Goal: Find specific fact: Find specific fact

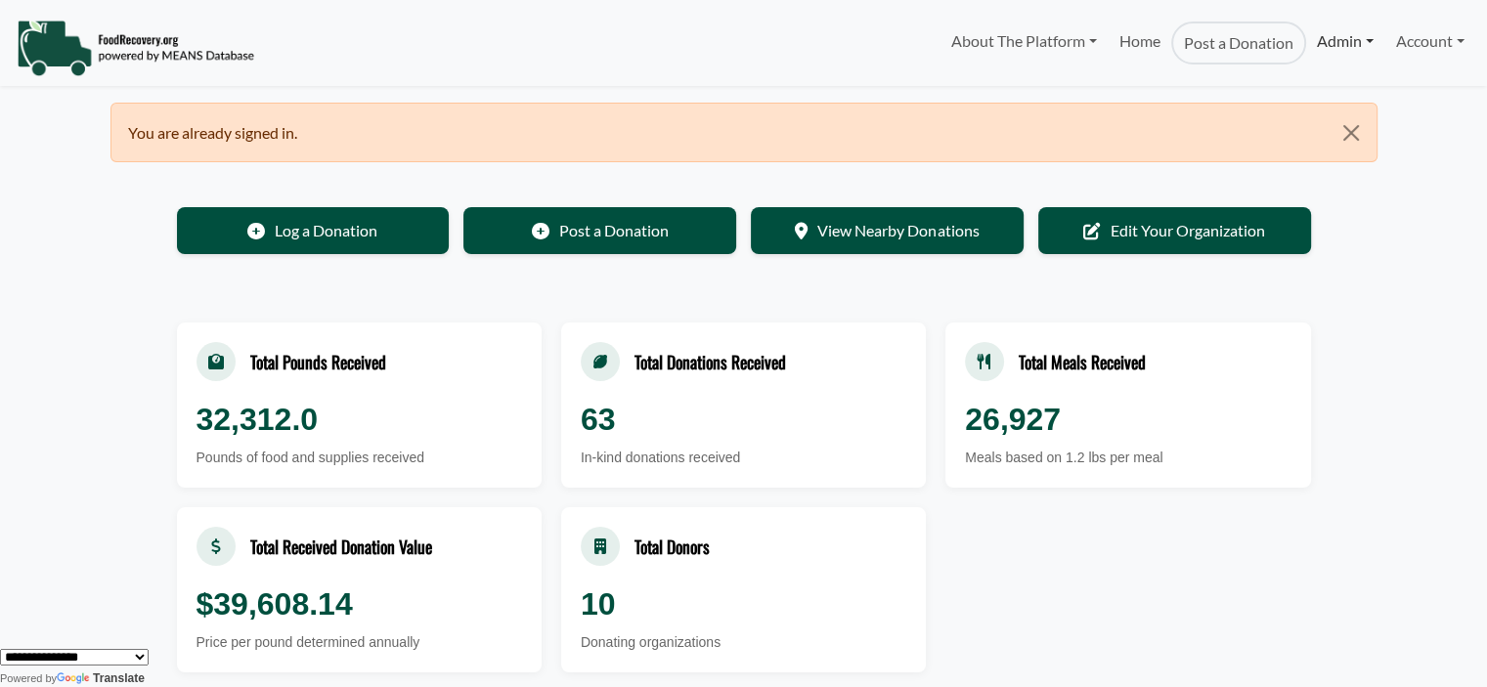
click at [1349, 30] on link "Admin" at bounding box center [1345, 41] width 78 height 39
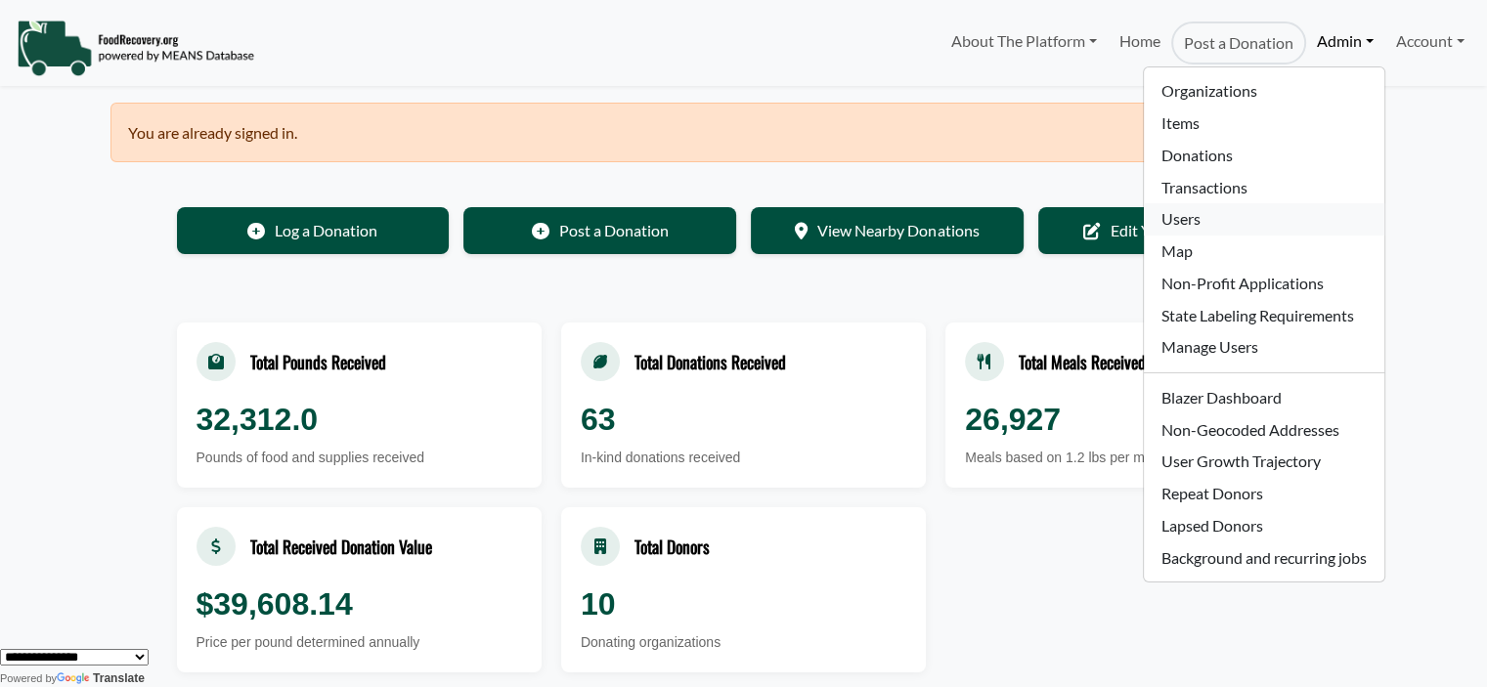
click at [1212, 209] on link "Users" at bounding box center [1264, 219] width 240 height 32
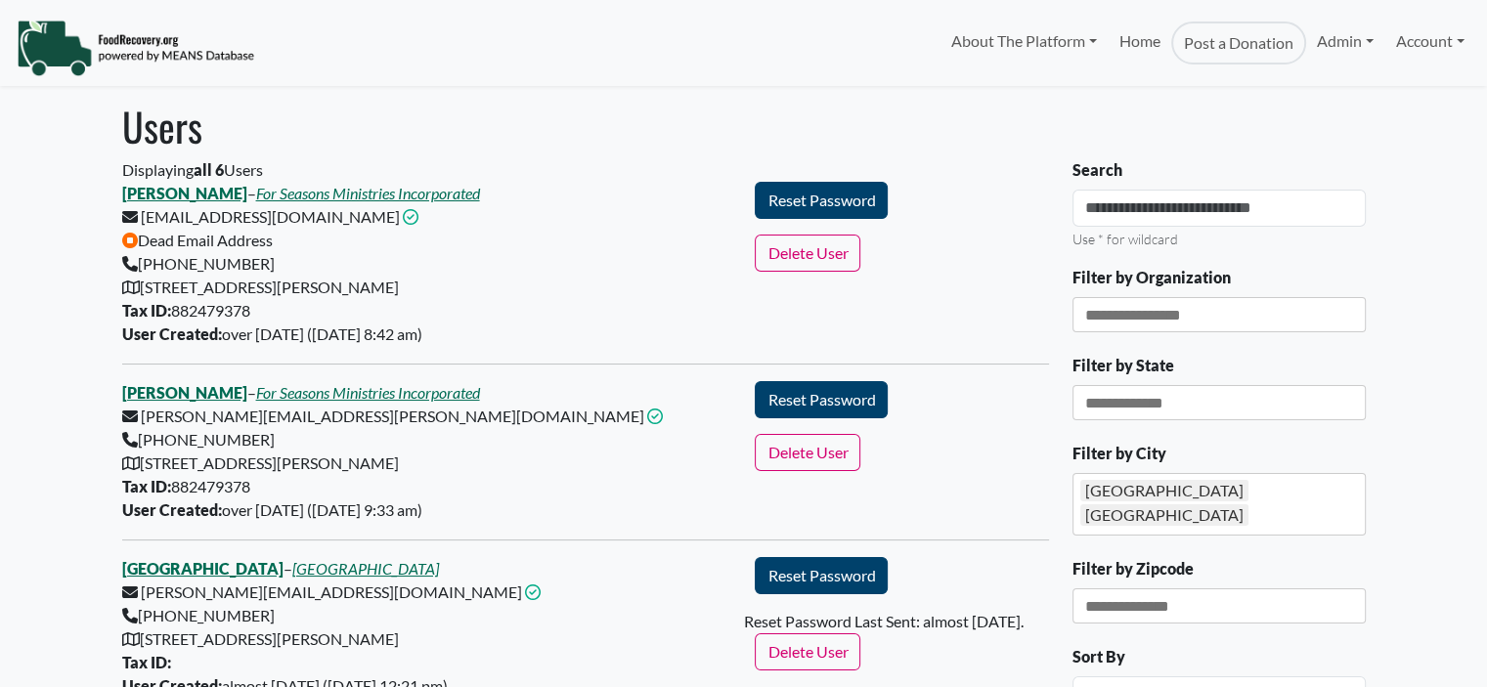
select select "Language Translate Widget"
click at [1207, 504] on div "[GEOGRAPHIC_DATA]" at bounding box center [1164, 515] width 168 height 22
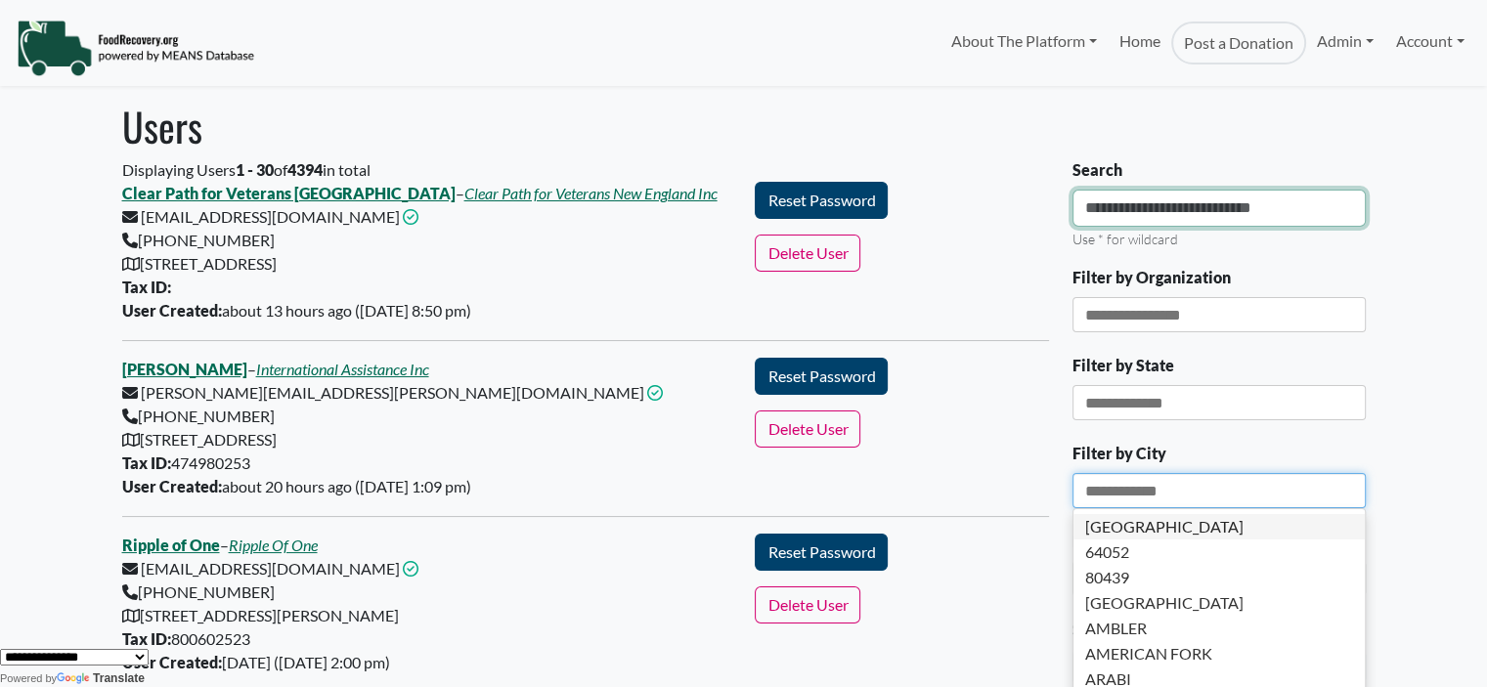
click at [1101, 206] on input "Search" at bounding box center [1219, 208] width 293 height 37
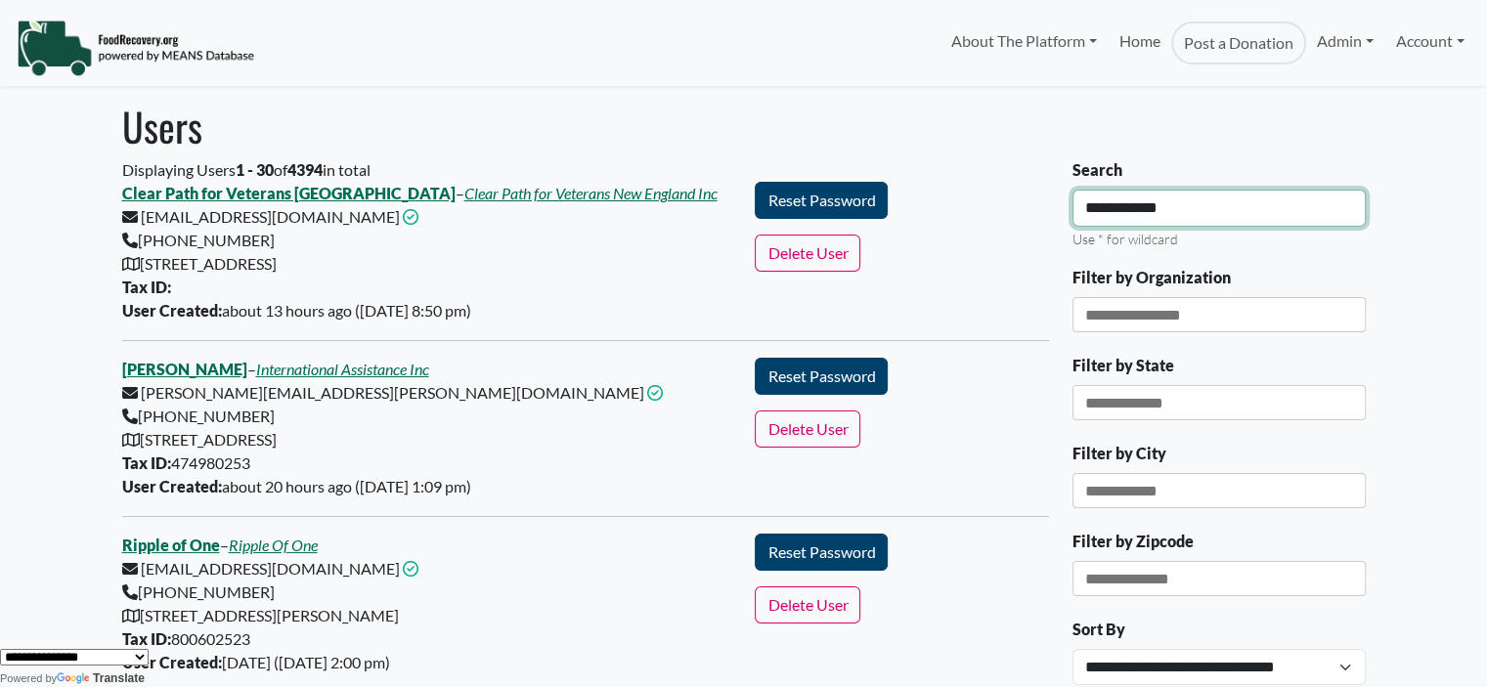
type input "**********"
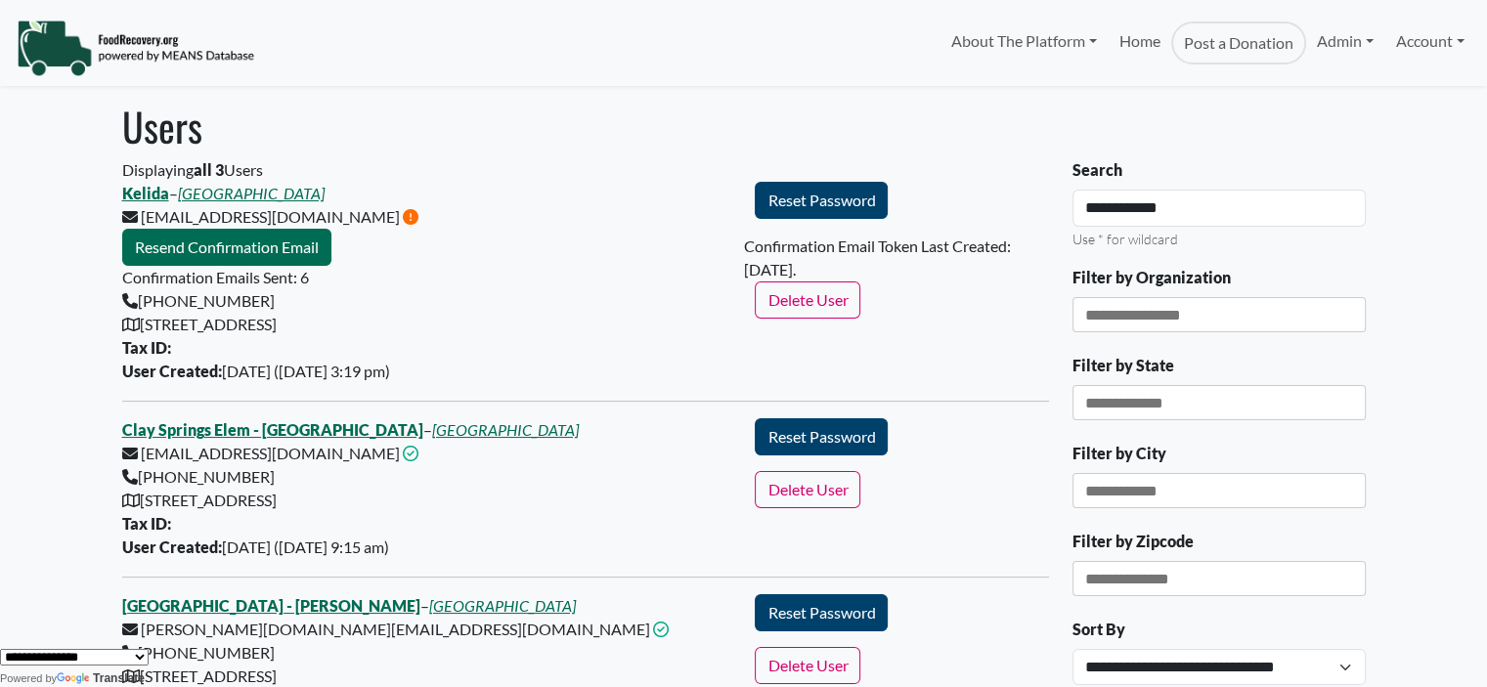
drag, startPoint x: 507, startPoint y: 493, endPoint x: 141, endPoint y: 509, distance: 367.0
click at [141, 509] on div "Clay Springs Elem - Kelida – Orange County Public Schools emilygrant+kelida@foo…" at bounding box center [427, 488] width 634 height 141
copy div "555 N Wekiwa Springs Rd, Apopka, FL, 32712-4009"
